Goal: Transaction & Acquisition: Purchase product/service

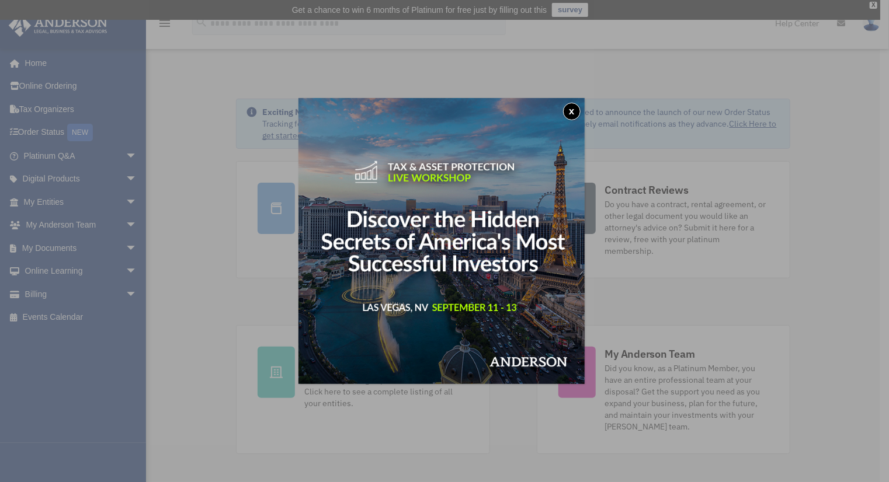
click at [82, 365] on div "x" at bounding box center [444, 241] width 889 height 482
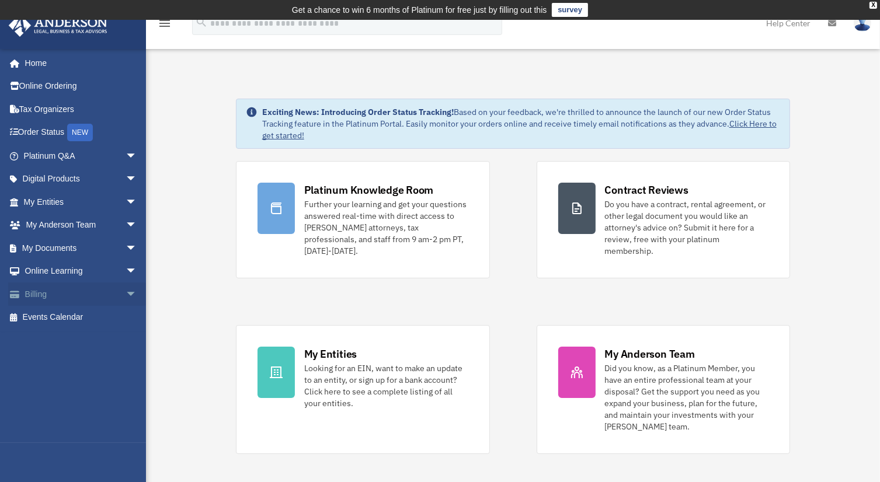
click at [126, 293] on span "arrow_drop_down" at bounding box center [137, 295] width 23 height 24
click at [83, 314] on link "$ Open Invoices" at bounding box center [85, 318] width 138 height 24
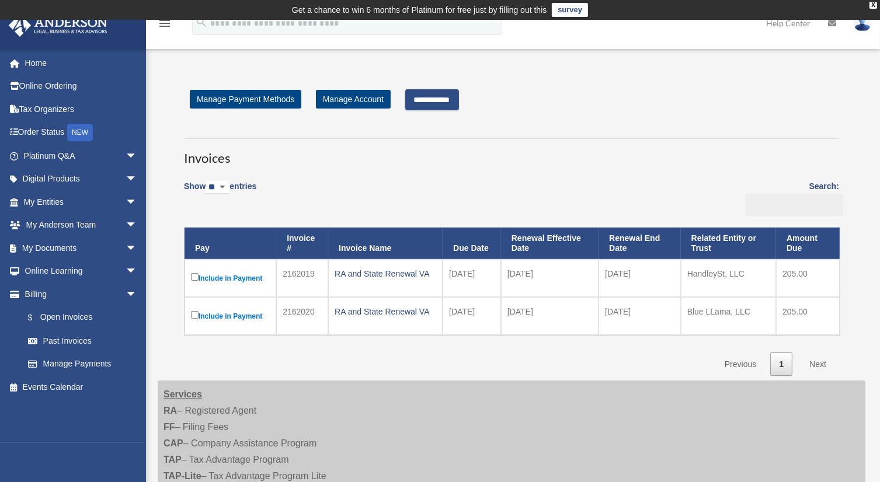
click at [821, 365] on link "Next" at bounding box center [818, 365] width 34 height 24
click at [818, 362] on link "Next" at bounding box center [818, 365] width 34 height 24
click at [446, 99] on input "**********" at bounding box center [432, 99] width 54 height 21
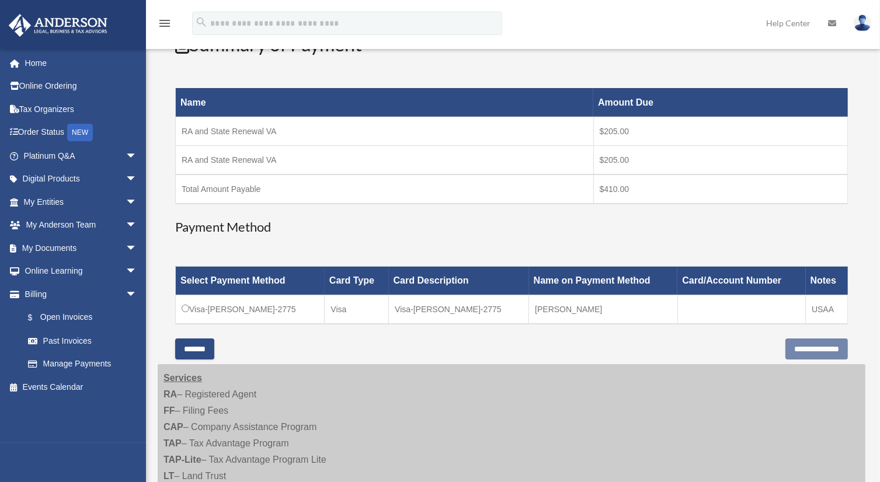
scroll to position [175, 0]
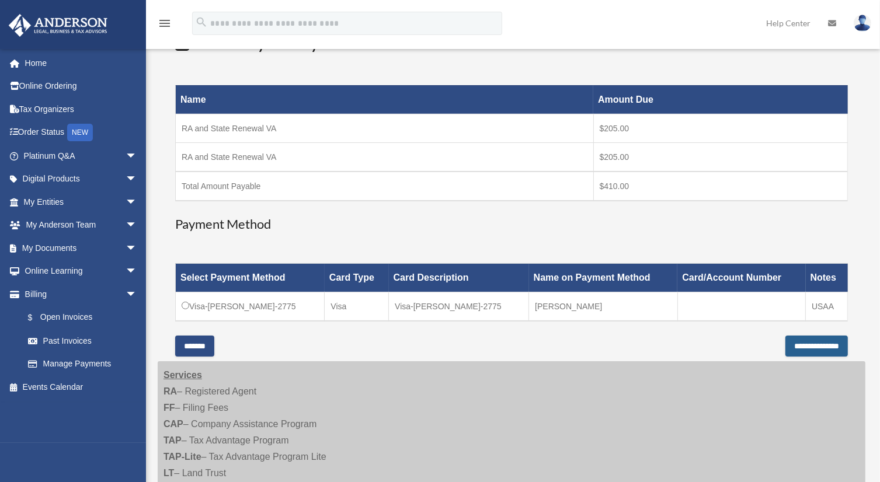
click at [794, 342] on input "**********" at bounding box center [816, 346] width 62 height 21
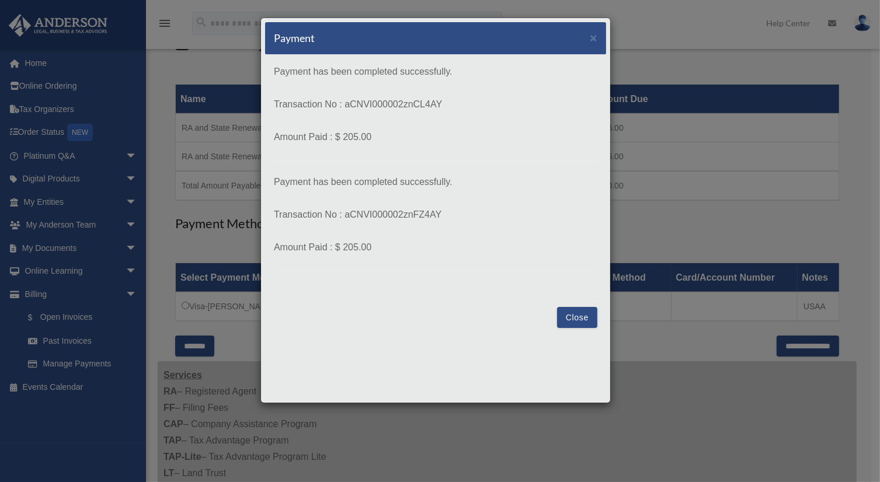
click at [585, 318] on button "Close" at bounding box center [577, 317] width 40 height 21
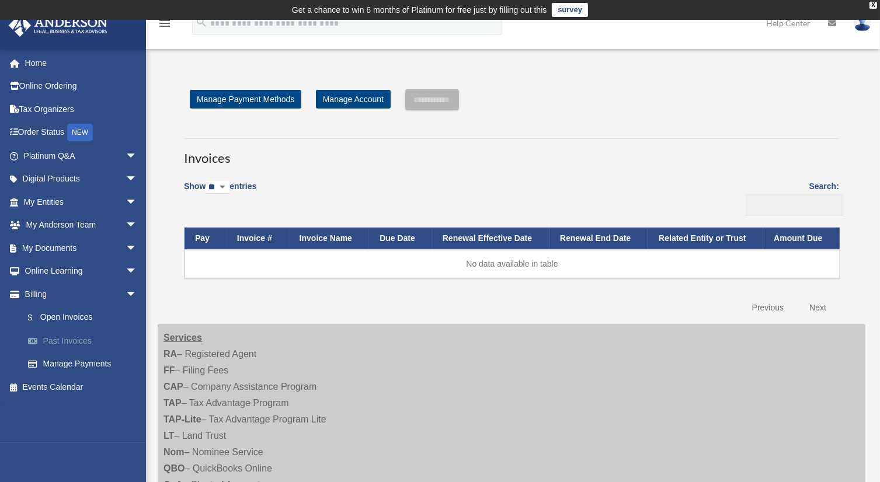
click at [84, 336] on link "Past Invoices" at bounding box center [85, 340] width 138 height 23
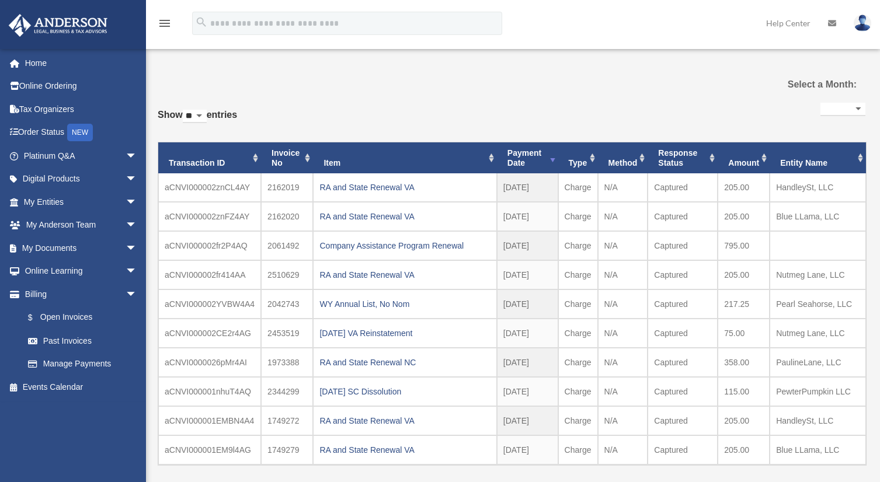
select select
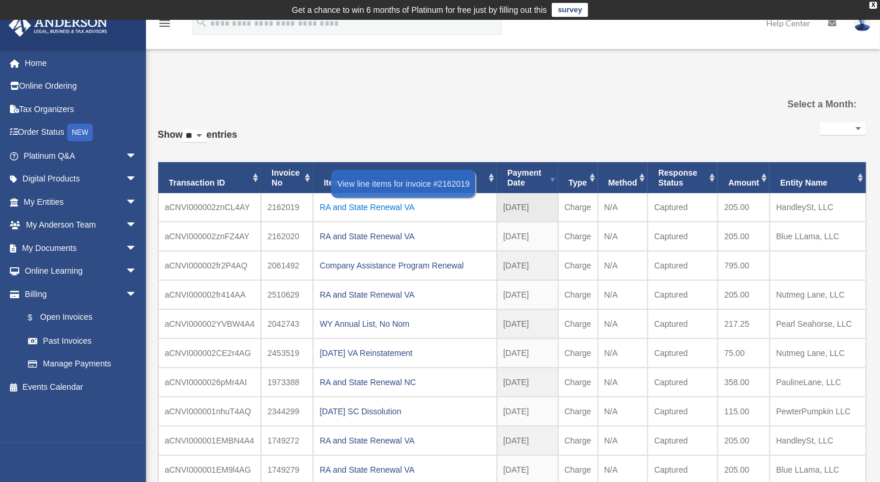
click at [392, 206] on div "RA and State Renewal VA" at bounding box center [404, 207] width 171 height 16
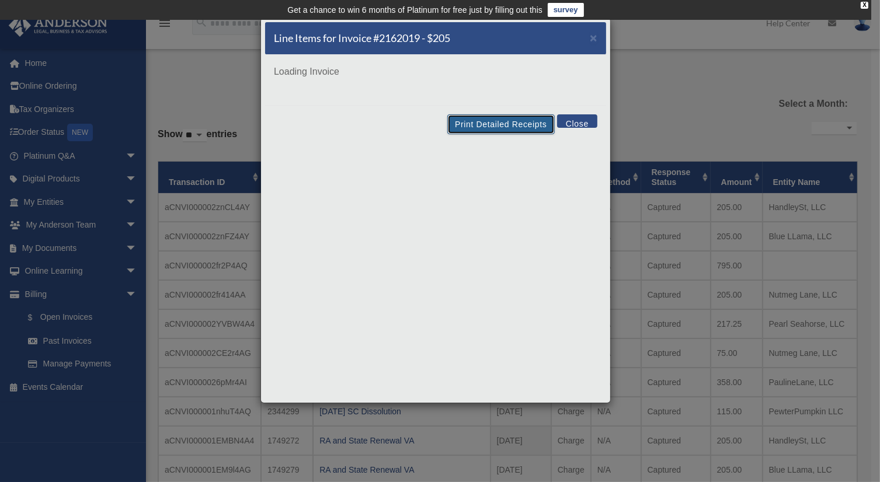
click at [518, 126] on button "Print Detailed Receipts" at bounding box center [500, 124] width 107 height 20
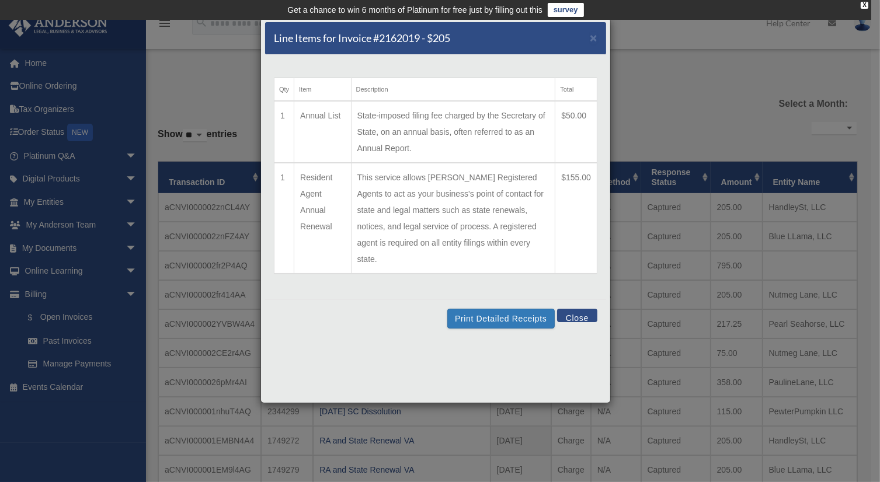
click at [583, 309] on button "Close" at bounding box center [577, 315] width 40 height 13
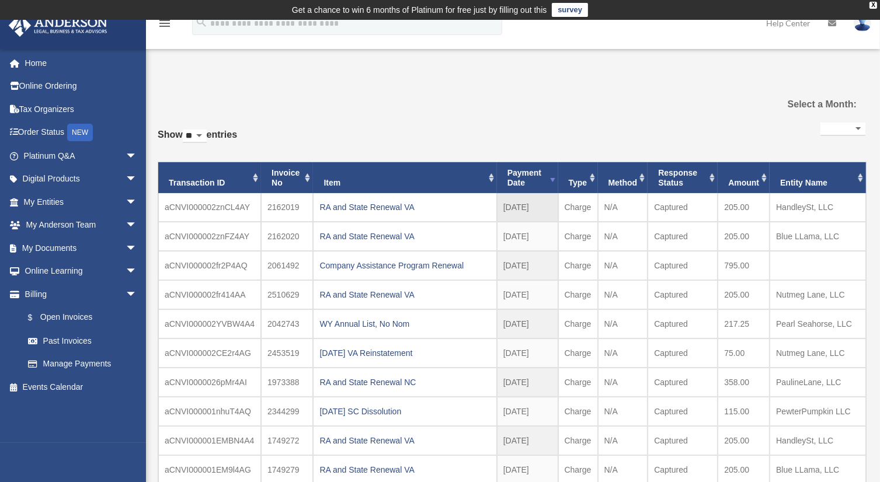
click at [535, 206] on td "2025-09-02" at bounding box center [527, 207] width 61 height 29
click at [231, 206] on td "aCNVI000002znCL4AY" at bounding box center [209, 207] width 103 height 29
click at [287, 201] on td "2162019" at bounding box center [287, 207] width 52 height 29
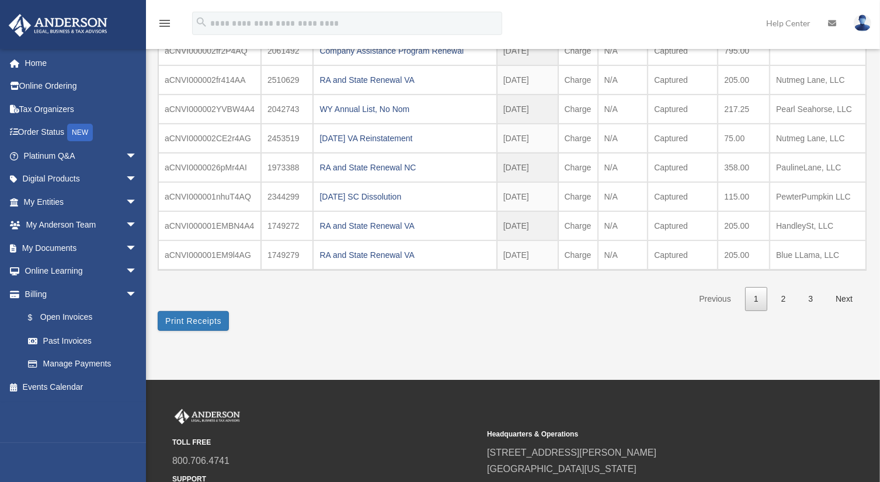
scroll to position [234, 0]
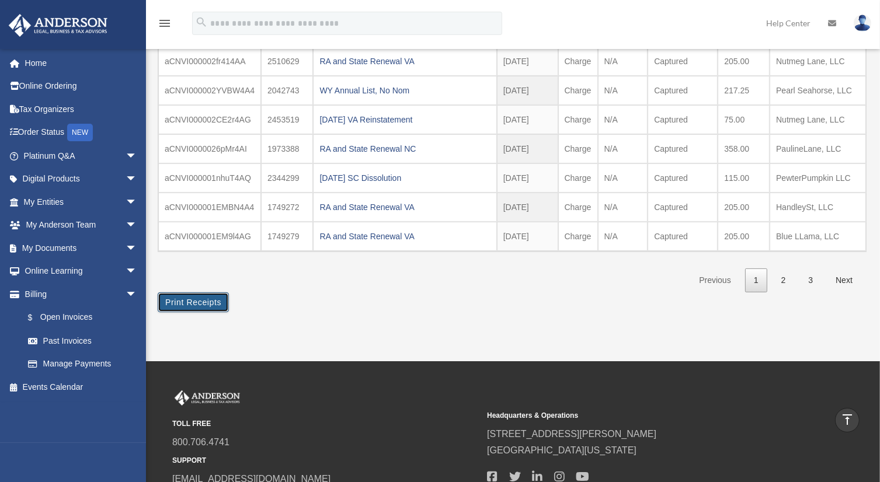
click at [211, 302] on button "Print Receipts" at bounding box center [193, 303] width 71 height 20
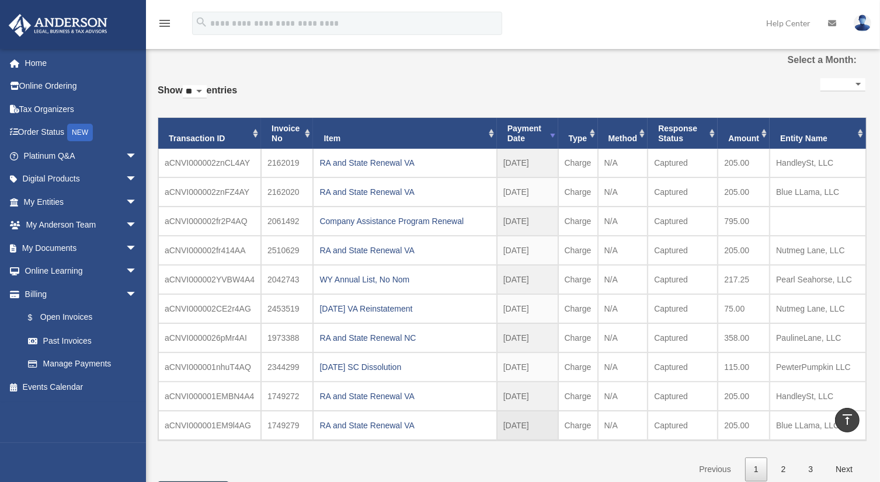
scroll to position [0, 0]
